Goal: Information Seeking & Learning: Learn about a topic

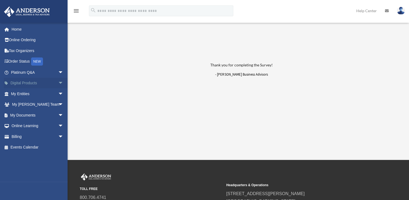
click at [58, 82] on span "arrow_drop_down" at bounding box center [63, 83] width 11 height 11
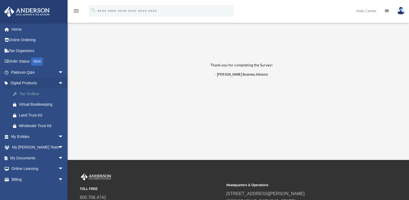
click at [30, 93] on div "Tax Toolbox" at bounding box center [42, 93] width 46 height 7
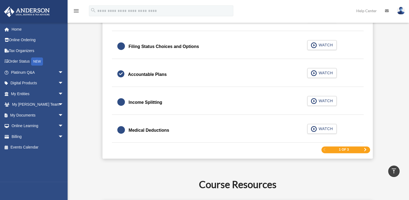
scroll to position [821, 0]
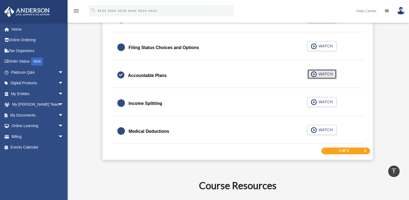
click at [325, 72] on span "WATCH" at bounding box center [325, 73] width 16 height 5
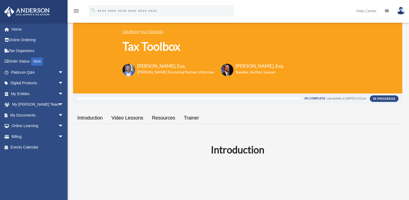
scroll to position [10, 0]
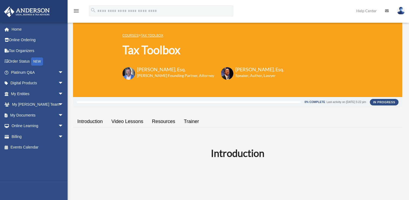
click at [129, 121] on link "Video Lessons" at bounding box center [127, 121] width 41 height 15
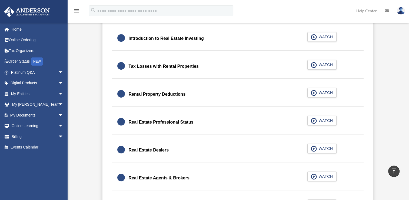
scroll to position [10, 0]
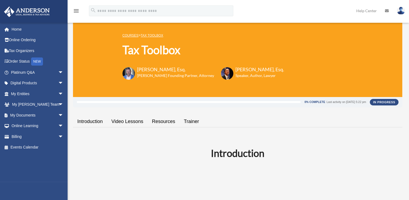
click at [166, 120] on link "Resources" at bounding box center [164, 121] width 32 height 15
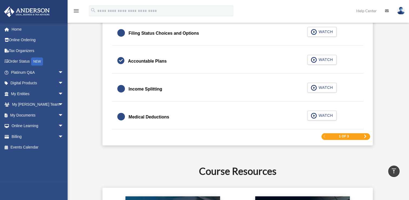
scroll to position [782, 0]
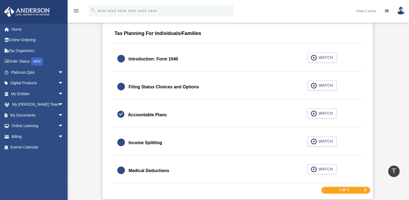
scroll to position [10, 0]
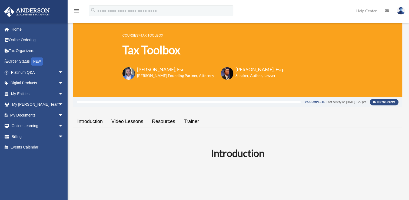
click at [194, 121] on link "Trainer" at bounding box center [192, 121] width 24 height 15
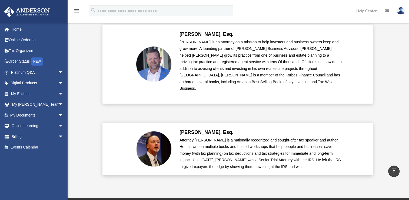
scroll to position [10, 0]
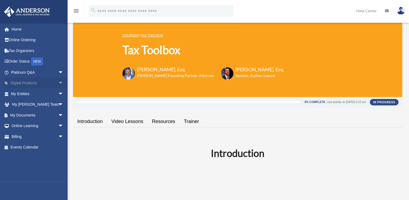
click at [58, 82] on span "arrow_drop_down" at bounding box center [63, 83] width 11 height 11
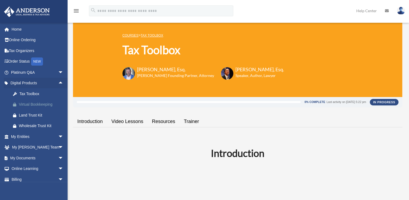
click at [37, 103] on div "Virtual Bookkeeping" at bounding box center [42, 104] width 46 height 7
click at [30, 113] on div "Land Trust Kit" at bounding box center [42, 115] width 46 height 7
click at [36, 125] on div "Wholesale Trust Kit" at bounding box center [42, 125] width 46 height 7
click at [58, 134] on span "arrow_drop_down" at bounding box center [63, 136] width 11 height 11
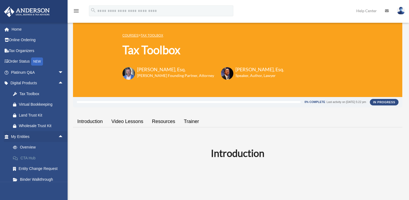
click at [26, 156] on link "CTA Hub" at bounding box center [40, 157] width 64 height 11
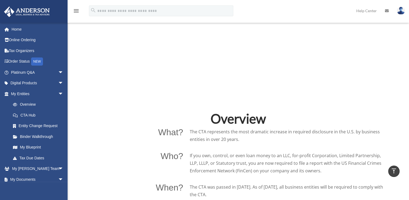
scroll to position [270, 0]
click at [31, 147] on link "My Blueprint" at bounding box center [40, 147] width 64 height 11
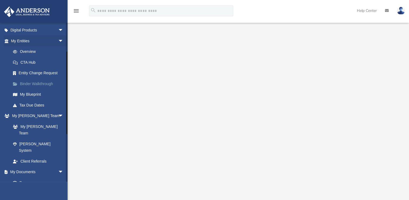
scroll to position [54, 0]
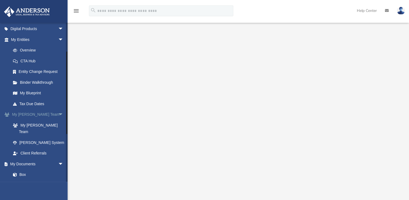
click at [58, 113] on span "arrow_drop_down" at bounding box center [63, 114] width 11 height 11
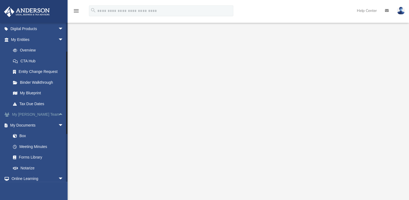
click at [58, 113] on span "arrow_drop_up" at bounding box center [63, 114] width 11 height 11
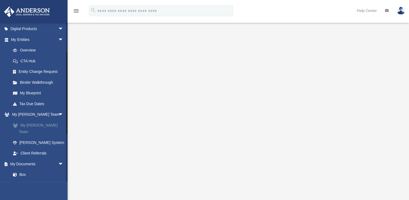
click at [37, 124] on link "My [PERSON_NAME] Team" at bounding box center [40, 128] width 64 height 17
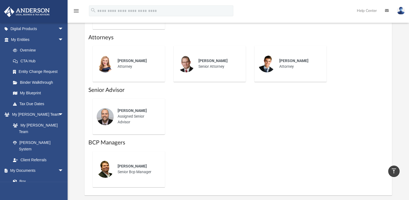
scroll to position [325, 0]
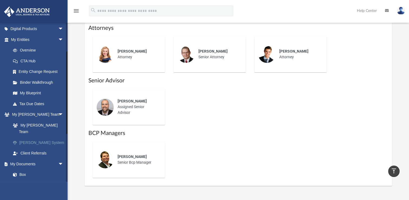
click at [33, 137] on link "[PERSON_NAME] System" at bounding box center [40, 142] width 64 height 11
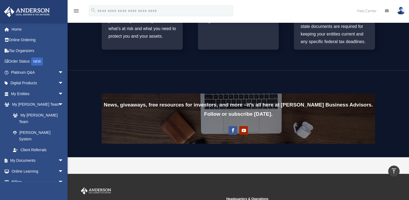
scroll to position [325, 0]
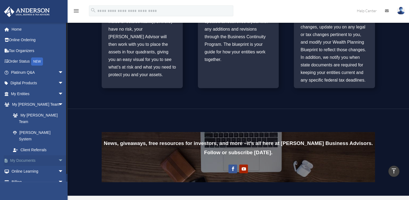
click at [58, 155] on span "arrow_drop_down" at bounding box center [63, 160] width 11 height 11
click at [30, 176] on link "Meeting Minutes" at bounding box center [40, 181] width 64 height 11
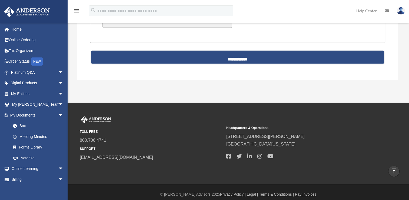
scroll to position [1201, 0]
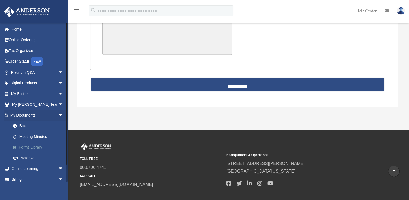
click at [28, 147] on link "Forms Library" at bounding box center [40, 147] width 64 height 11
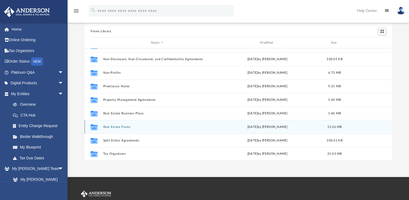
scroll to position [54, 0]
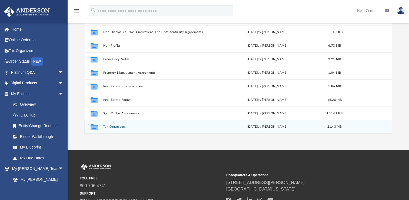
click at [114, 126] on button "Tax Organizers" at bounding box center [157, 127] width 108 height 4
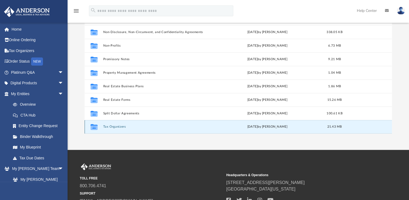
scroll to position [0, 0]
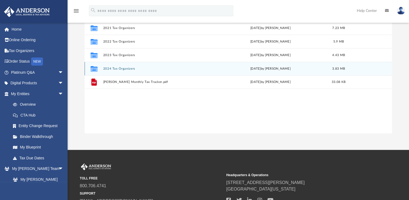
click at [93, 68] on icon "grid" at bounding box center [94, 69] width 7 height 4
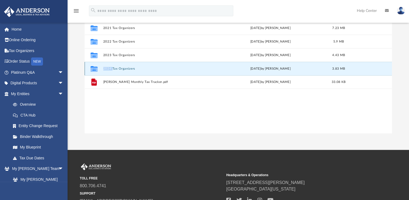
click at [93, 68] on icon "grid" at bounding box center [94, 69] width 7 height 4
click at [95, 69] on g "grid" at bounding box center [94, 69] width 7 height 6
click at [94, 69] on icon "grid" at bounding box center [94, 69] width 7 height 4
click at [94, 68] on icon "grid" at bounding box center [94, 69] width 7 height 4
click at [148, 113] on div "Collaborated Folder 2021 Tax Organizers Wed Oct 5 2022 by Mary Acree 7.23 MB Co…" at bounding box center [239, 77] width 308 height 112
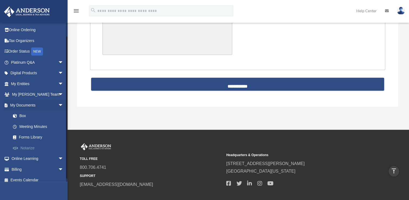
scroll to position [15, 0]
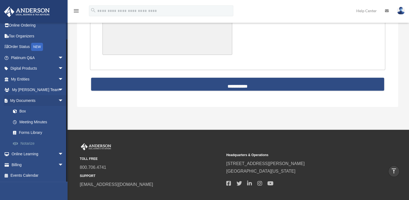
click at [28, 143] on link "Notarize" at bounding box center [40, 143] width 64 height 11
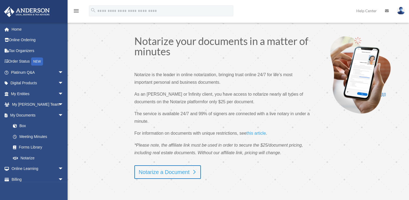
click at [169, 170] on link "Notarize a Document" at bounding box center [167, 172] width 67 height 14
click at [58, 166] on span "arrow_drop_down" at bounding box center [63, 168] width 11 height 11
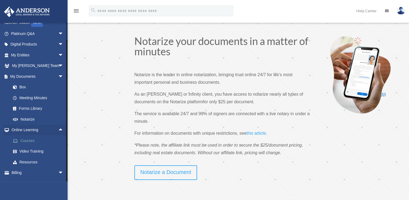
scroll to position [47, 0]
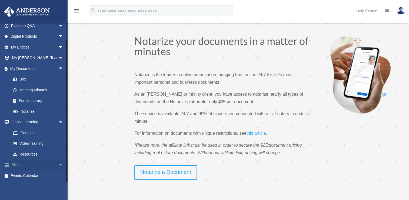
click at [58, 163] on span "arrow_drop_down" at bounding box center [63, 164] width 11 height 11
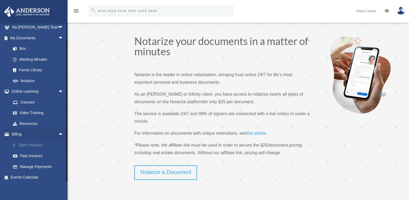
scroll to position [79, 0]
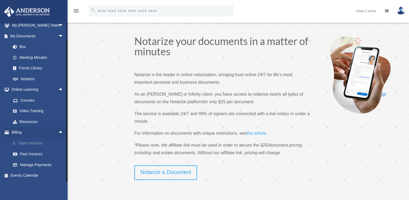
click at [31, 141] on link "$ Open Invoices" at bounding box center [40, 142] width 64 height 11
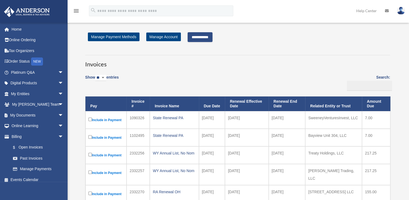
click at [208, 36] on input "**********" at bounding box center [200, 37] width 25 height 10
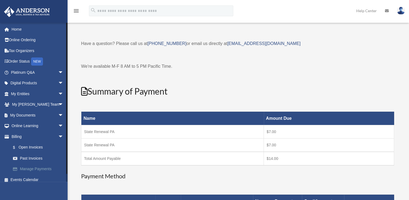
click at [38, 168] on link "Manage Payments" at bounding box center [40, 168] width 64 height 11
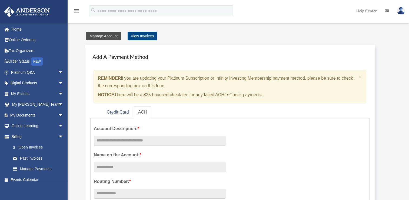
click at [104, 34] on link "Manage Account" at bounding box center [103, 36] width 35 height 9
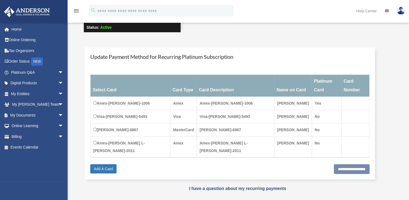
scroll to position [54, 0]
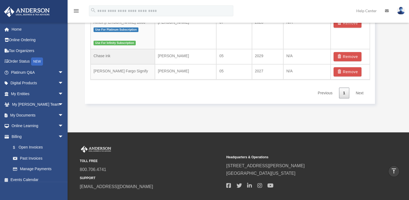
scroll to position [406, 0]
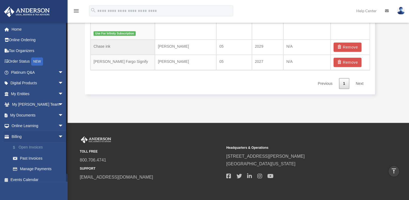
click at [31, 147] on link "$ Open Invoices" at bounding box center [40, 147] width 64 height 11
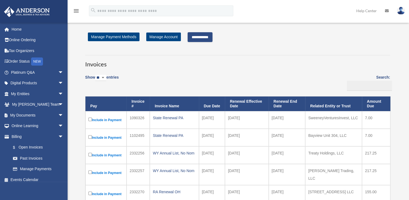
click at [206, 36] on input "**********" at bounding box center [200, 37] width 25 height 10
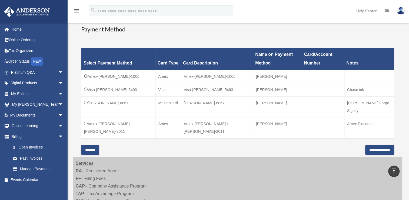
scroll to position [162, 0]
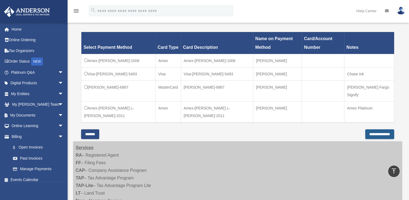
click at [375, 129] on input "**********" at bounding box center [379, 134] width 29 height 10
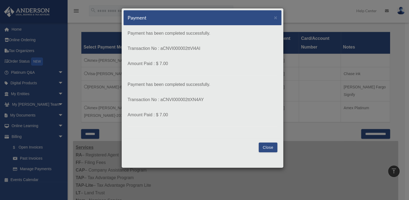
click at [268, 147] on button "Close" at bounding box center [268, 147] width 19 height 10
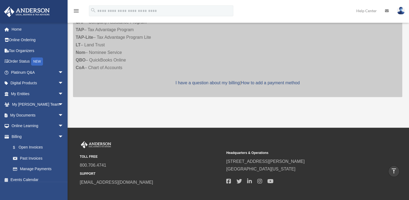
scroll to position [216, 0]
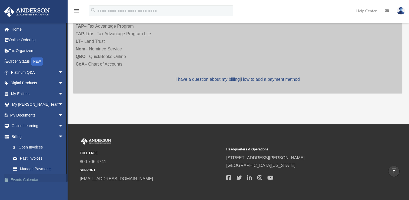
click at [24, 179] on link "Events Calendar" at bounding box center [38, 179] width 68 height 11
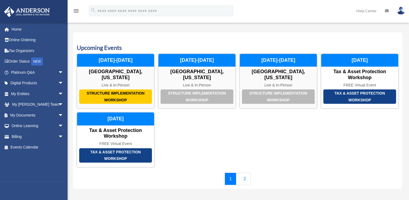
click at [245, 177] on link "2" at bounding box center [245, 178] width 12 height 12
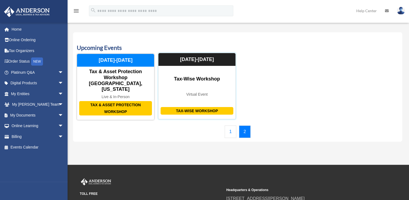
click at [195, 107] on div "Tax-Wise Workshop" at bounding box center [197, 111] width 73 height 8
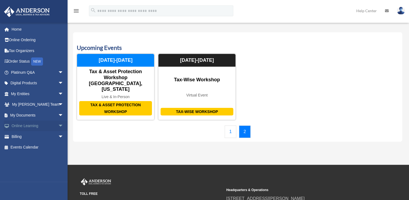
click at [58, 124] on span "arrow_drop_down" at bounding box center [63, 125] width 11 height 11
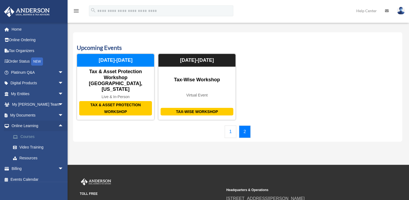
click at [26, 135] on link "Courses" at bounding box center [40, 136] width 64 height 11
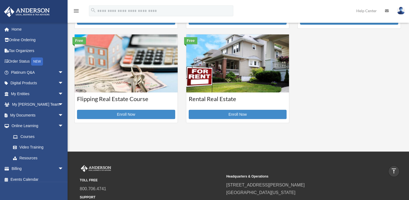
scroll to position [189, 0]
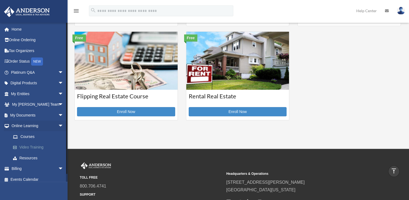
click at [21, 146] on link "Video Training" at bounding box center [40, 147] width 64 height 11
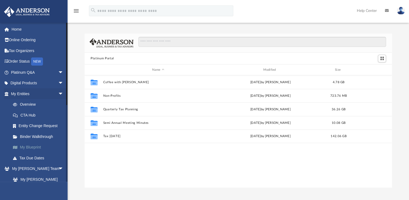
scroll to position [119, 303]
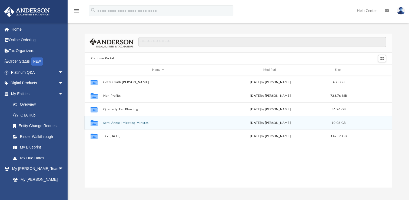
click at [94, 122] on icon "grid" at bounding box center [94, 123] width 7 height 4
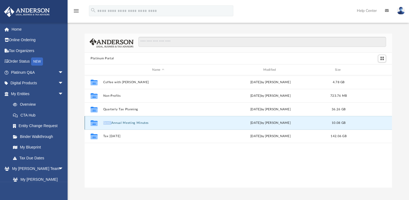
drag, startPoint x: 94, startPoint y: 122, endPoint x: 128, endPoint y: 123, distance: 34.6
click at [128, 123] on button "Semi Annual Meeting Minutes" at bounding box center [158, 123] width 110 height 4
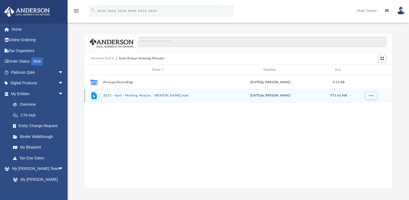
click at [131, 95] on button "2025 - April - Meeting Minutes - EJ McCaffrey.mp4" at bounding box center [158, 96] width 110 height 4
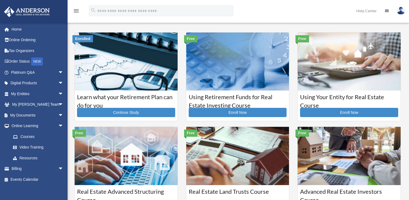
scroll to position [189, 0]
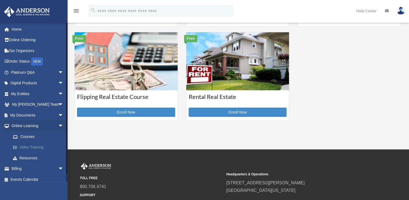
click at [34, 146] on link "Video Training" at bounding box center [40, 147] width 64 height 11
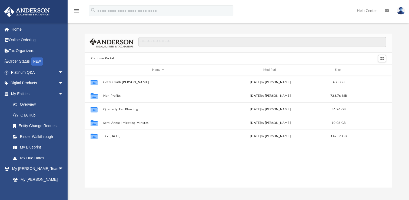
scroll to position [119, 303]
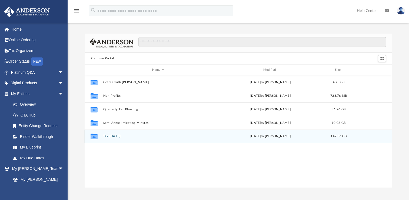
click at [94, 136] on icon "grid" at bounding box center [94, 137] width 7 height 4
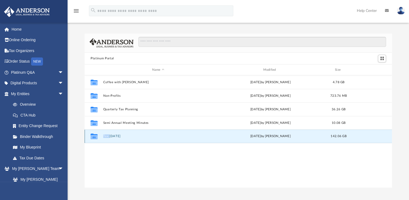
click at [94, 136] on icon "grid" at bounding box center [94, 137] width 7 height 4
drag, startPoint x: 94, startPoint y: 136, endPoint x: 108, endPoint y: 136, distance: 14.6
click at [108, 136] on button "Tax Tuesday" at bounding box center [158, 136] width 110 height 4
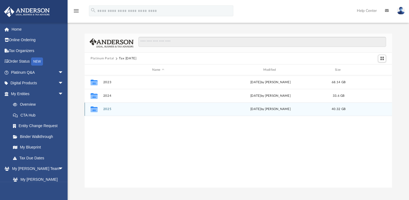
click at [93, 109] on icon "grid" at bounding box center [94, 109] width 7 height 6
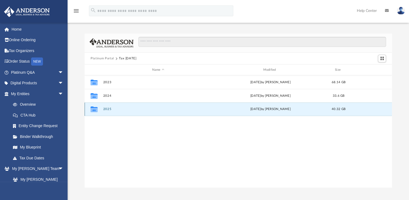
click at [94, 109] on icon "grid" at bounding box center [94, 110] width 7 height 4
click at [94, 110] on icon "grid" at bounding box center [94, 110] width 7 height 4
click at [108, 107] on button "2025" at bounding box center [158, 109] width 110 height 4
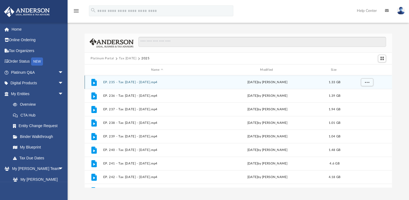
click at [156, 81] on button "EP. 235 - Tax Tuesday - January 14th, 2025.mp4" at bounding box center [157, 82] width 108 height 4
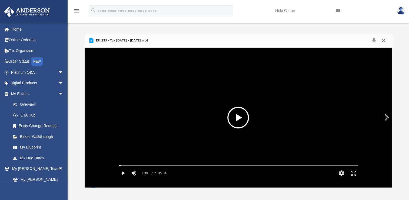
click at [384, 39] on button "Close" at bounding box center [384, 41] width 10 height 8
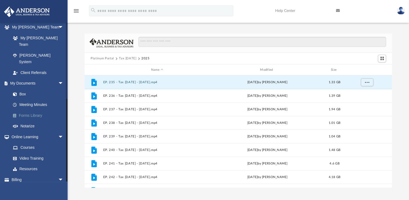
scroll to position [143, 0]
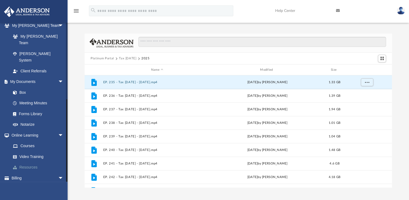
click at [28, 162] on link "Resources" at bounding box center [40, 167] width 64 height 11
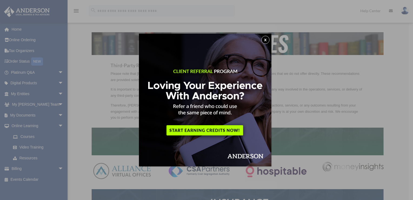
click at [267, 39] on button "x" at bounding box center [266, 40] width 8 height 8
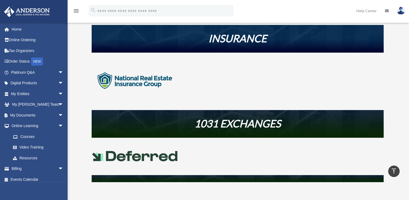
scroll to position [135, 0]
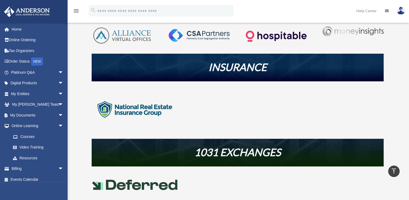
click at [364, 30] on img at bounding box center [353, 31] width 61 height 10
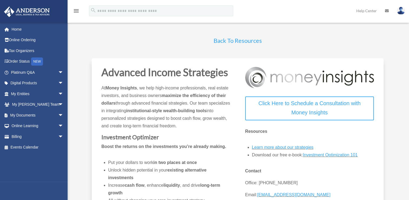
click at [239, 41] on link "Back To Resources" at bounding box center [238, 42] width 48 height 10
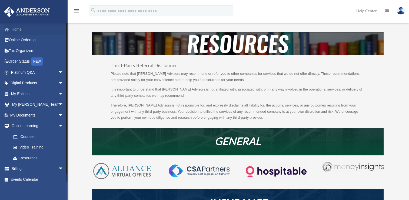
click at [17, 29] on link "Home" at bounding box center [38, 29] width 68 height 11
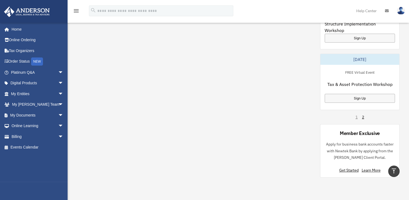
scroll to position [352, 0]
